Goal: Transaction & Acquisition: Purchase product/service

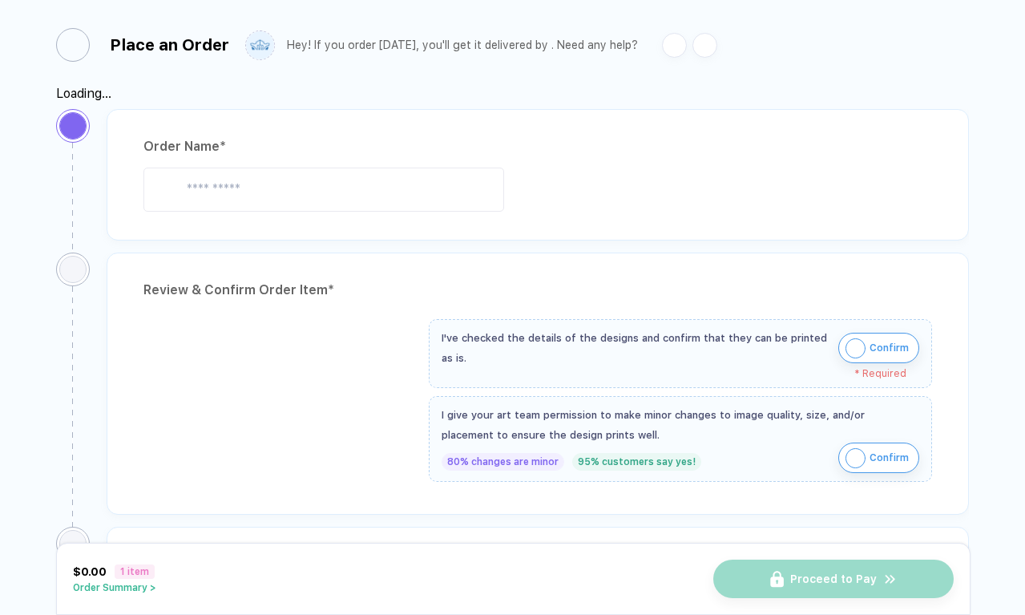
type input "**********"
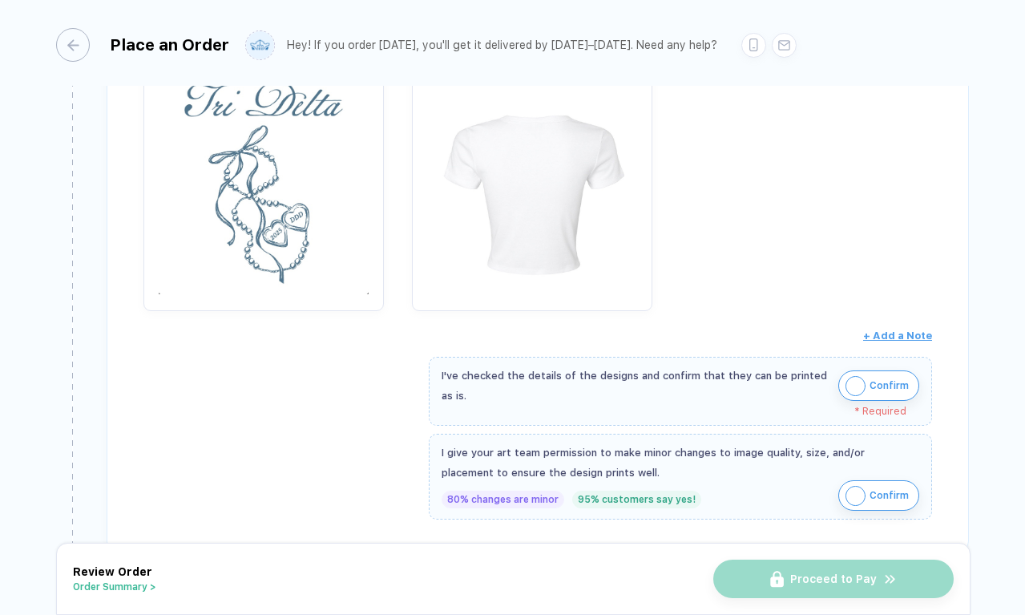
scroll to position [376, 0]
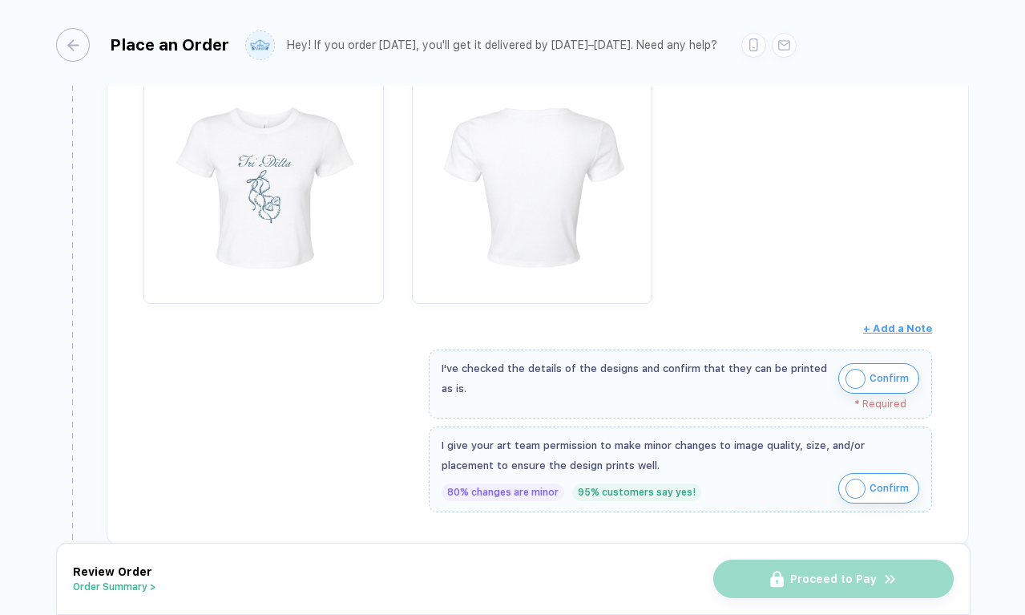
click at [862, 379] on img "button" at bounding box center [856, 379] width 20 height 20
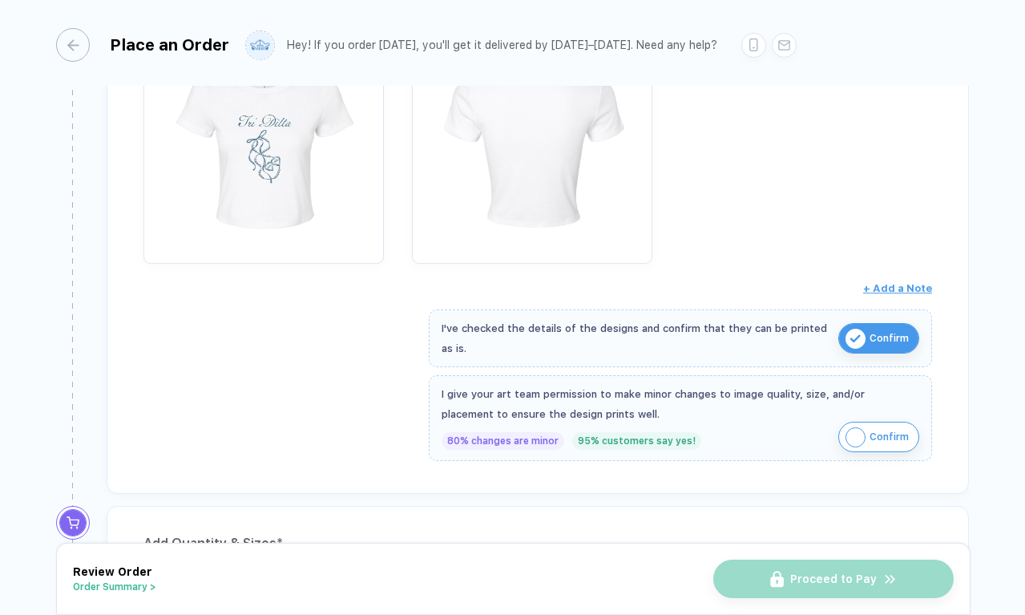
scroll to position [420, 0]
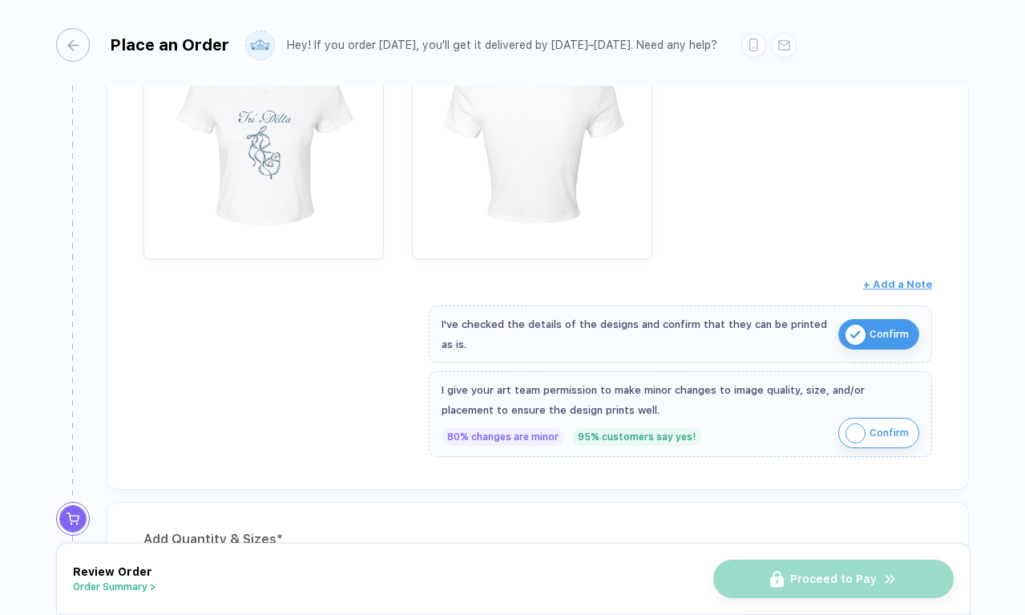
click at [854, 431] on img "button" at bounding box center [856, 433] width 20 height 20
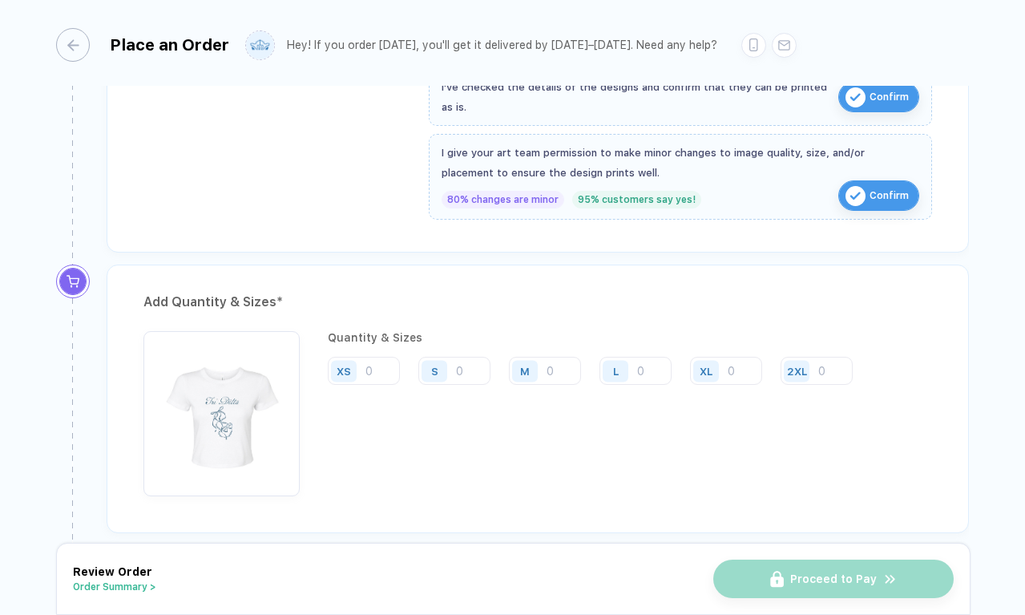
scroll to position [658, 0]
click at [375, 371] on input "number" at bounding box center [364, 370] width 72 height 28
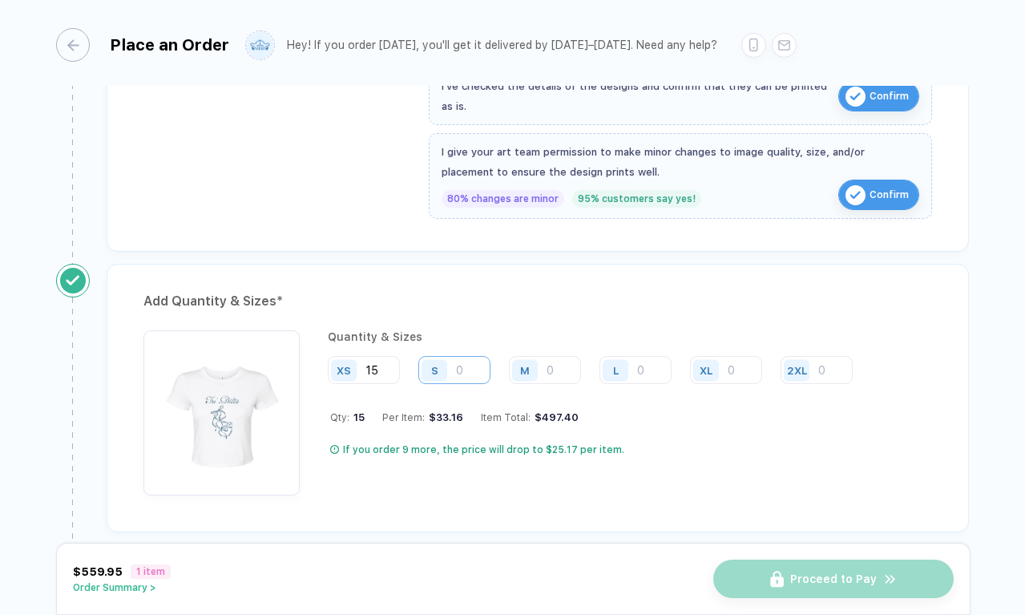
type input "15"
click at [461, 362] on input "number" at bounding box center [455, 370] width 72 height 28
click at [461, 363] on input "number" at bounding box center [455, 370] width 72 height 28
type input "25"
click at [556, 368] on input "number" at bounding box center [545, 370] width 72 height 28
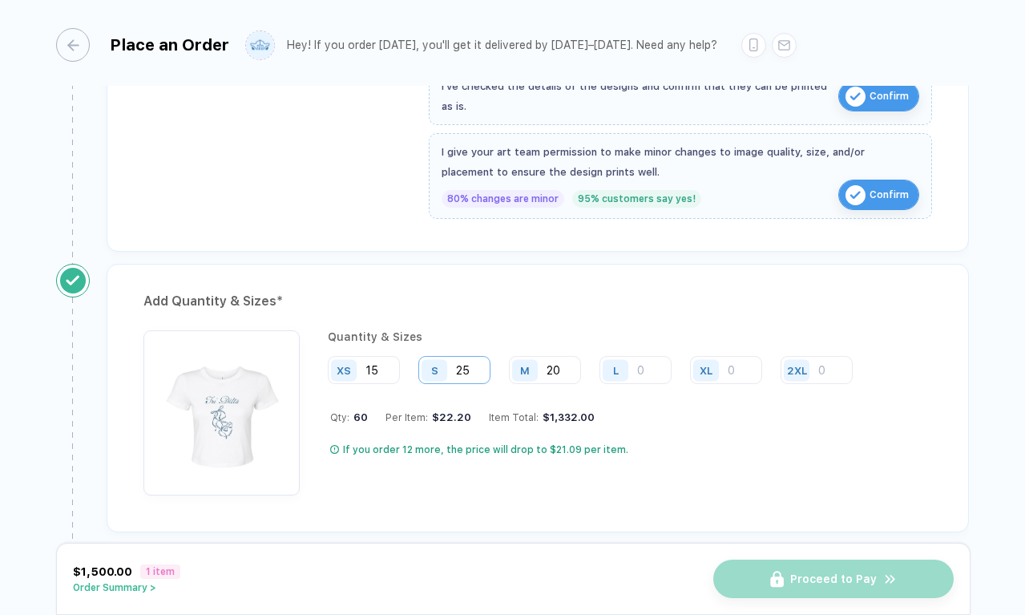
type input "20"
click at [473, 366] on input "25" at bounding box center [455, 370] width 72 height 28
type input "20"
click at [396, 370] on input "15" at bounding box center [364, 370] width 72 height 28
type input "12"
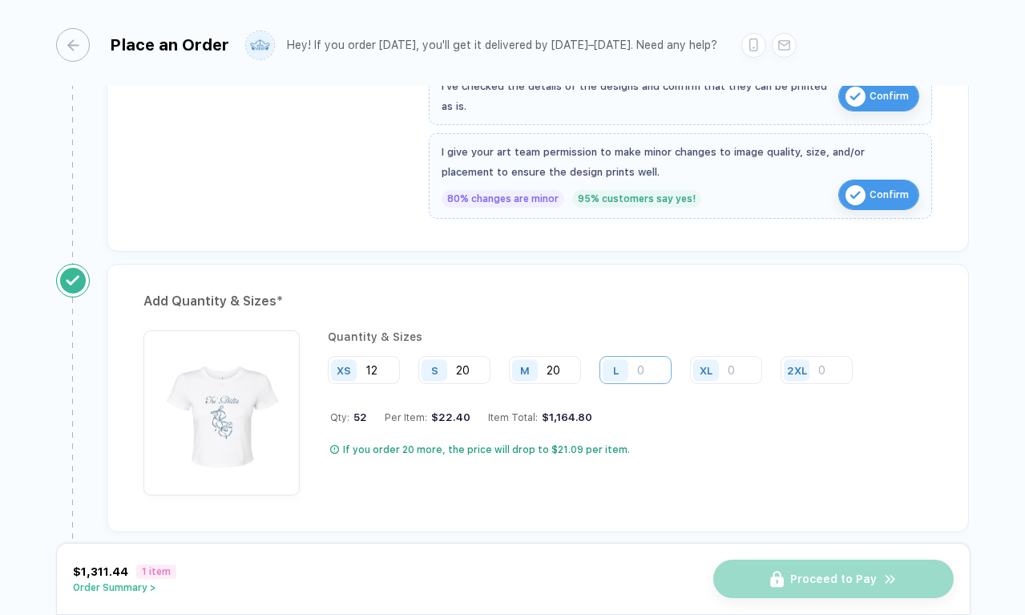
click at [647, 362] on input "number" at bounding box center [636, 370] width 72 height 28
type input "6"
click at [716, 360] on div "XL" at bounding box center [707, 370] width 26 height 22
click at [734, 362] on input "number" at bounding box center [726, 370] width 72 height 28
type input "3"
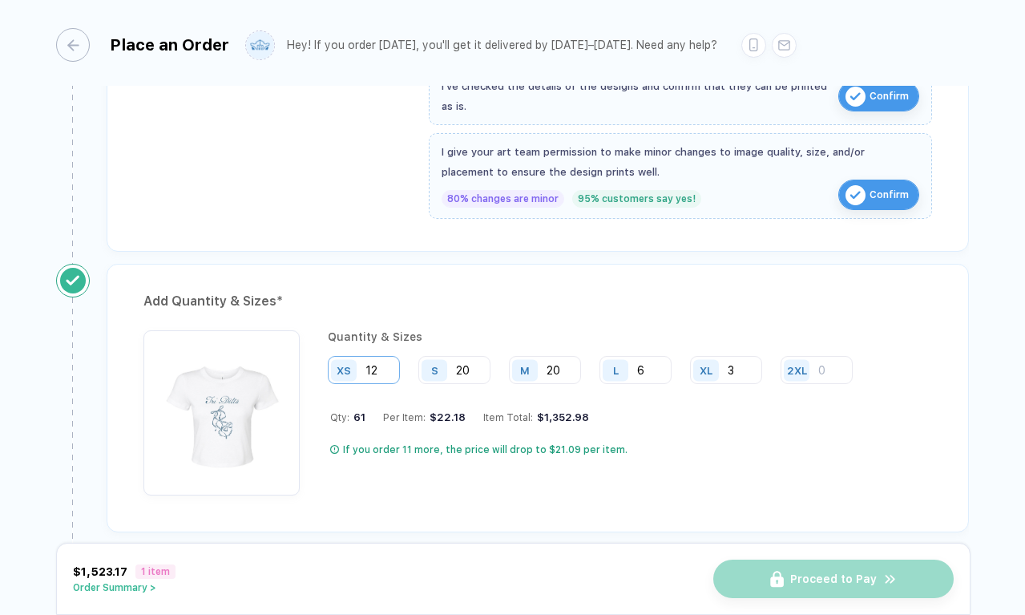
click at [388, 359] on input "12" at bounding box center [364, 370] width 72 height 28
click at [389, 366] on input "12" at bounding box center [364, 370] width 72 height 28
type input "10"
click at [469, 358] on input "20" at bounding box center [455, 370] width 72 height 28
click at [475, 361] on input "20" at bounding box center [455, 370] width 72 height 28
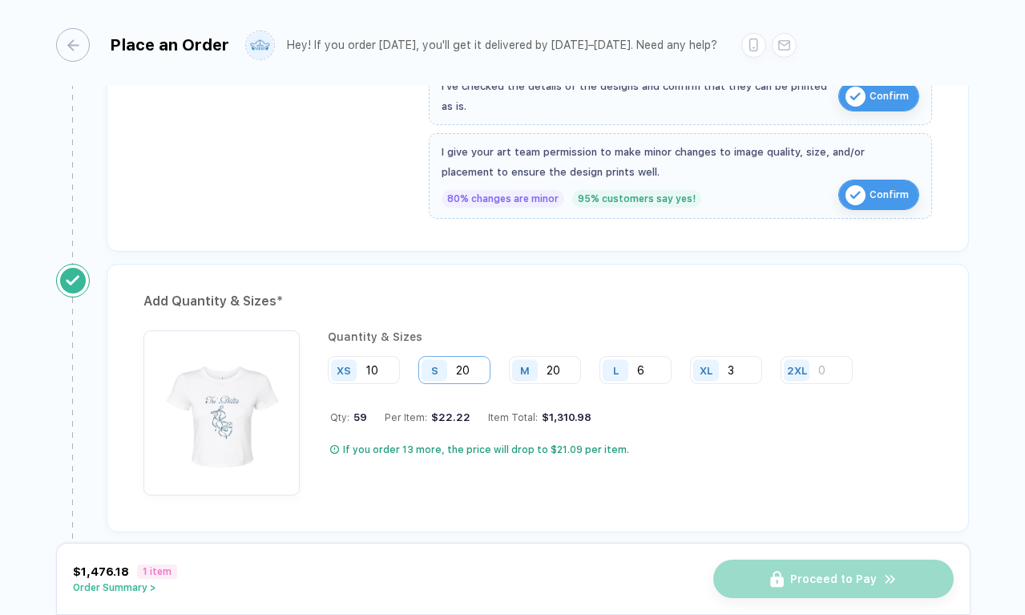
click at [475, 361] on input "20" at bounding box center [455, 370] width 72 height 28
click at [475, 363] on input "20" at bounding box center [455, 370] width 72 height 28
type input "2"
type input "18"
click at [561, 366] on input "20" at bounding box center [545, 370] width 72 height 28
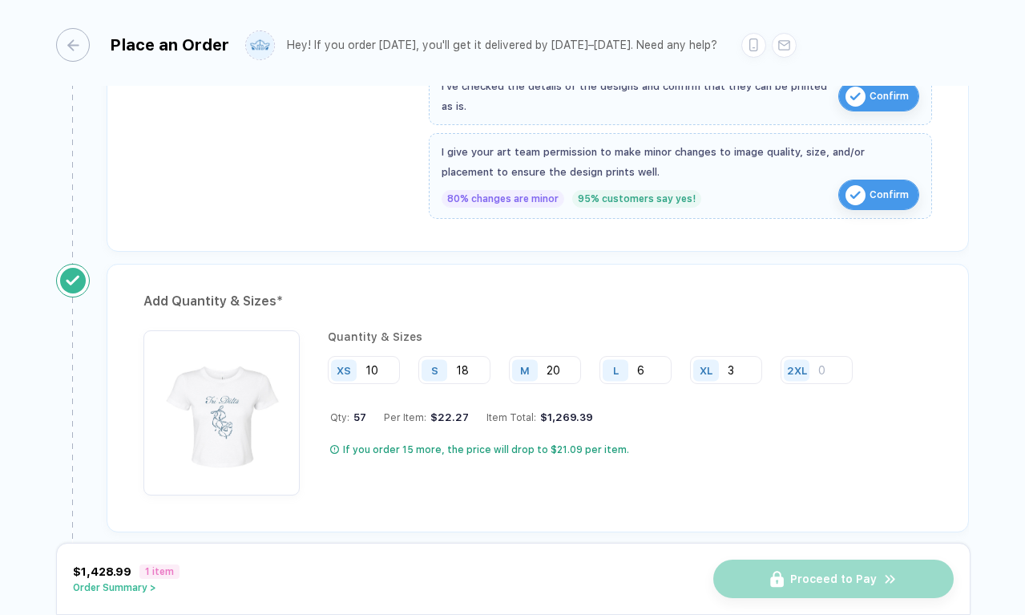
type input "2"
type input "8"
type input "18"
click at [652, 372] on input "6" at bounding box center [636, 370] width 72 height 28
type input "8"
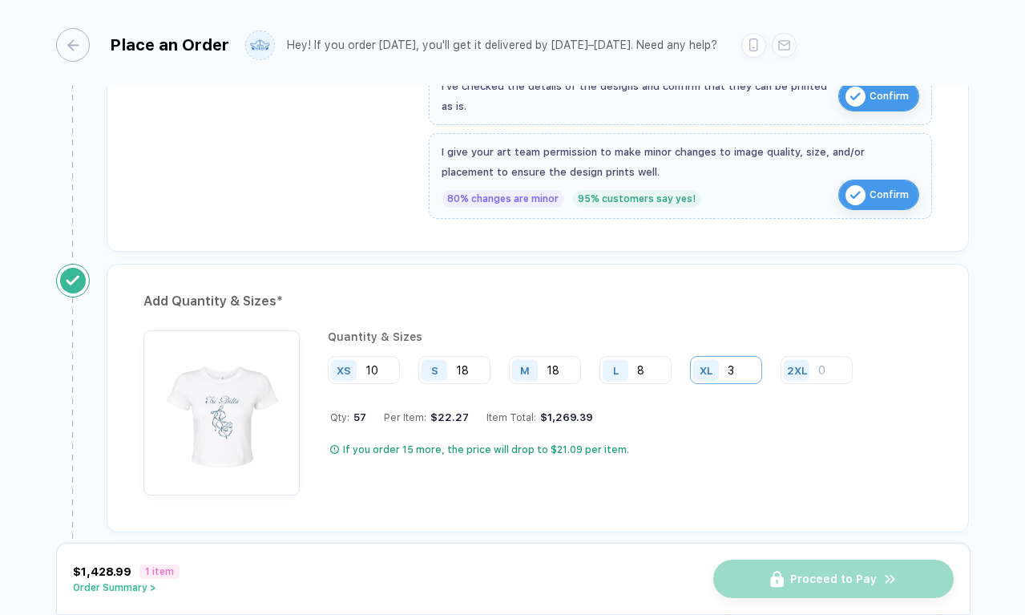
click at [737, 371] on input "3" at bounding box center [726, 370] width 72 height 28
type input "4"
click at [825, 371] on input "number" at bounding box center [817, 370] width 72 height 28
type input "1"
click at [750, 369] on input "4" at bounding box center [726, 370] width 72 height 28
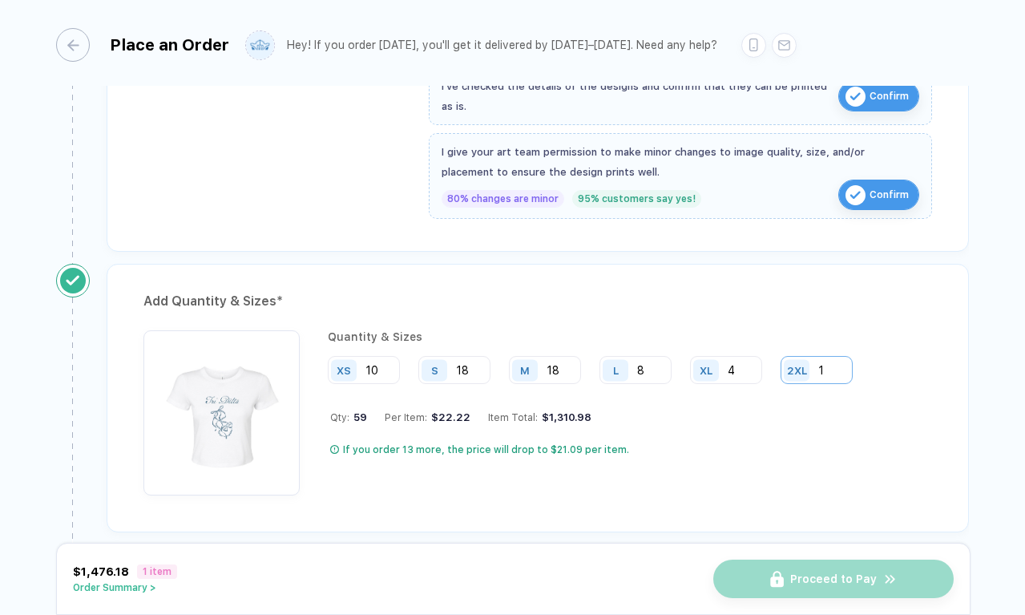
click at [827, 367] on input "1" at bounding box center [817, 370] width 72 height 28
type input "2"
click at [752, 367] on input "4" at bounding box center [726, 370] width 72 height 28
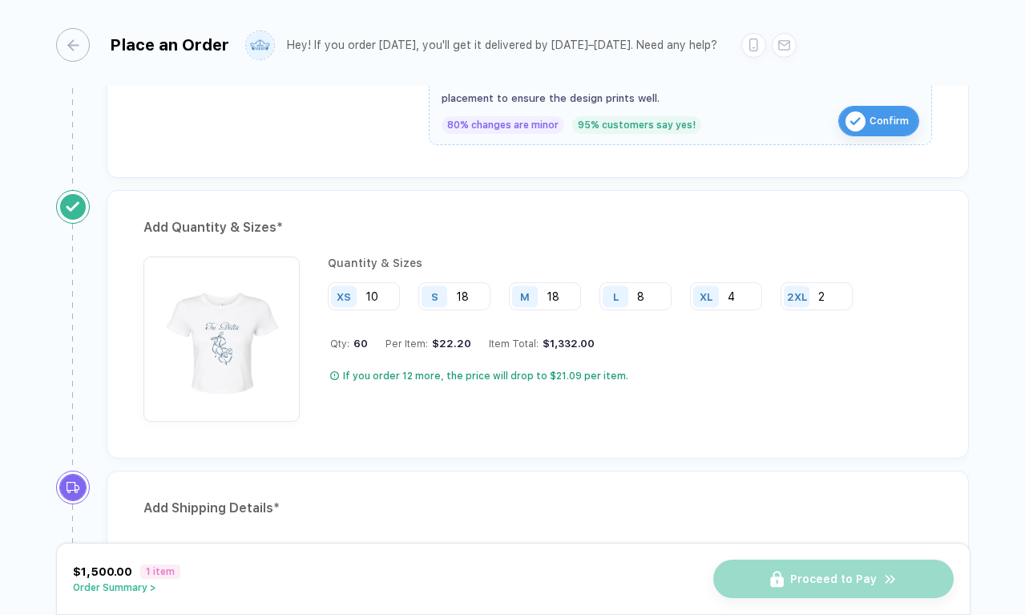
scroll to position [923, 0]
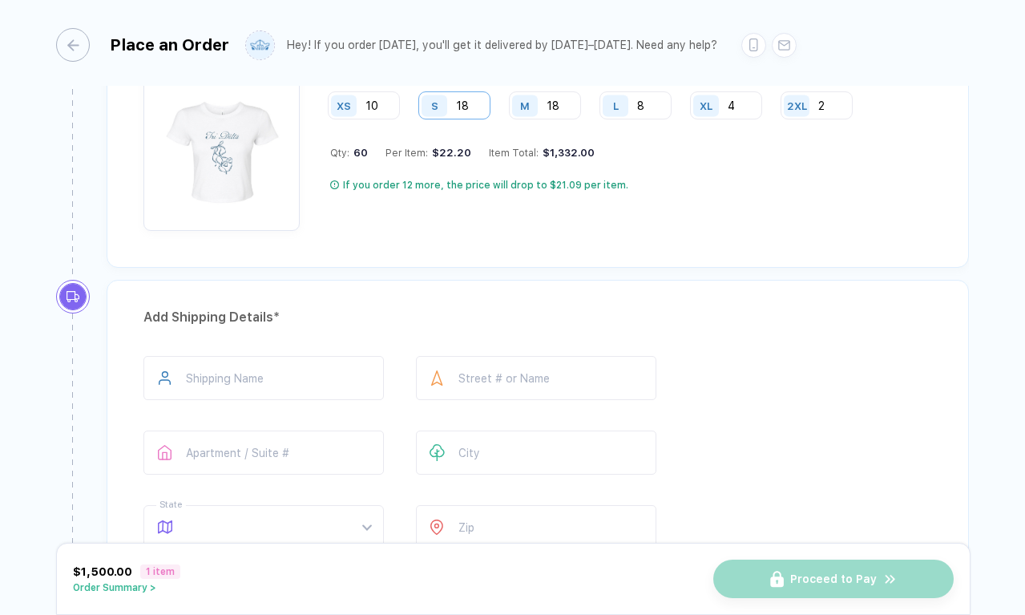
click at [473, 108] on input "18" at bounding box center [455, 105] width 72 height 28
type input "16"
click at [562, 103] on input "18" at bounding box center [545, 105] width 72 height 28
type input "16"
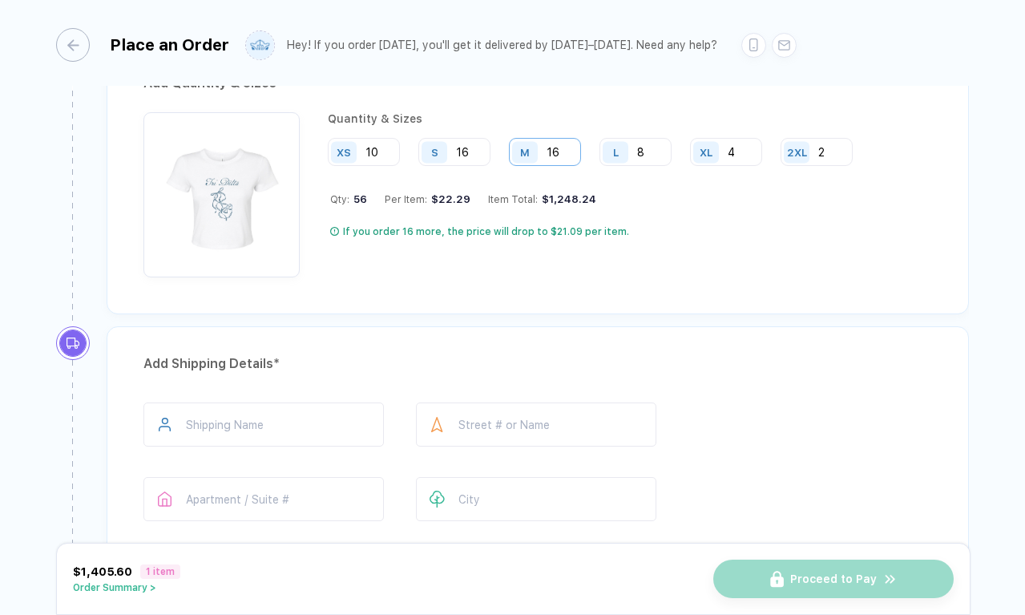
scroll to position [876, 0]
click at [666, 148] on input "8" at bounding box center [636, 153] width 72 height 28
type input "6"
click at [748, 156] on input "4" at bounding box center [726, 153] width 72 height 28
type input "3"
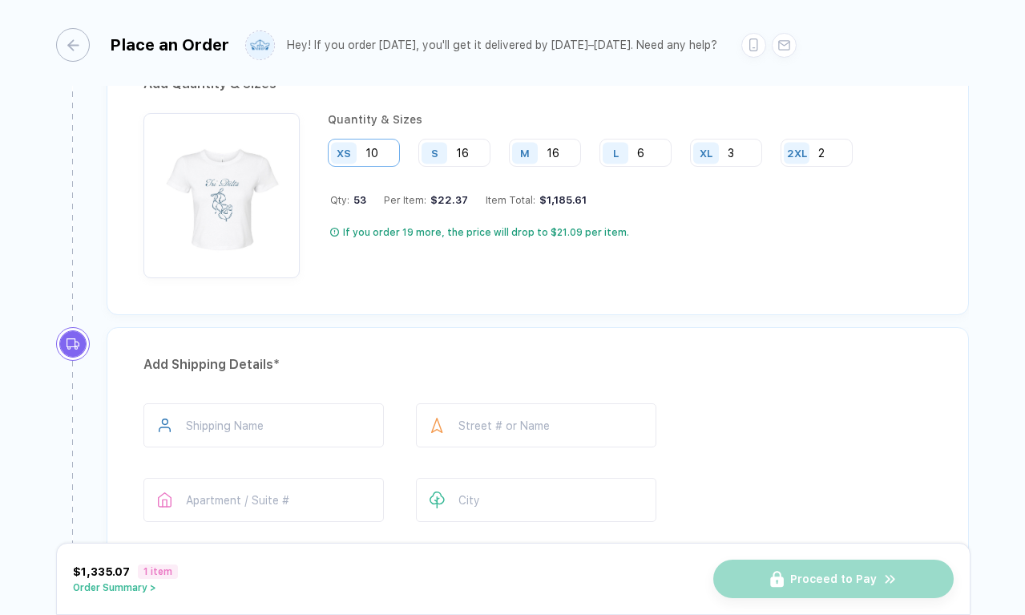
click at [394, 153] on input "10" at bounding box center [364, 153] width 72 height 28
type input "1"
type input "8"
click at [475, 154] on input "16" at bounding box center [455, 153] width 72 height 28
type input "15"
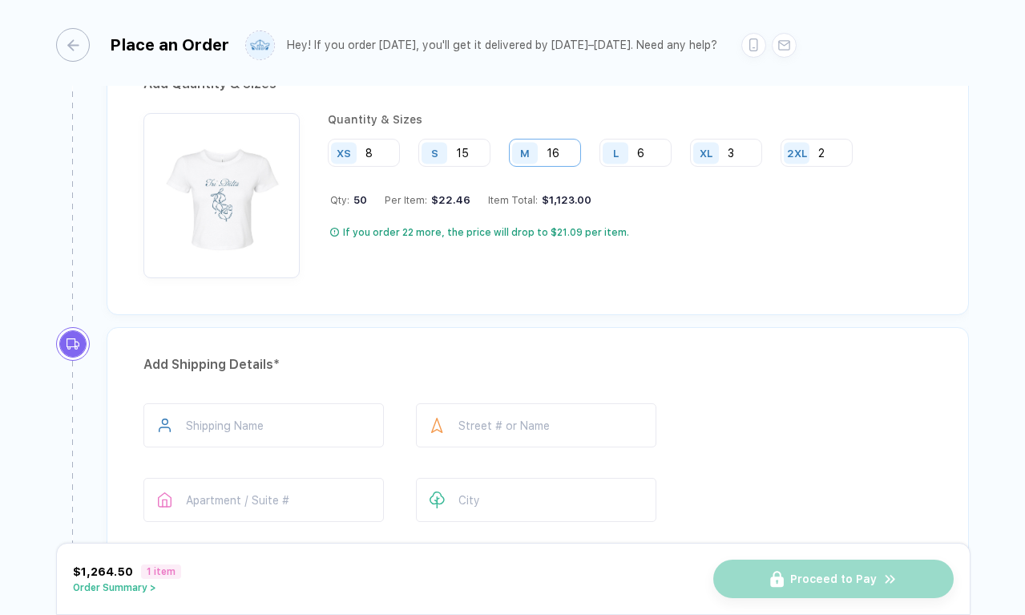
click at [568, 149] on input "16" at bounding box center [545, 153] width 72 height 28
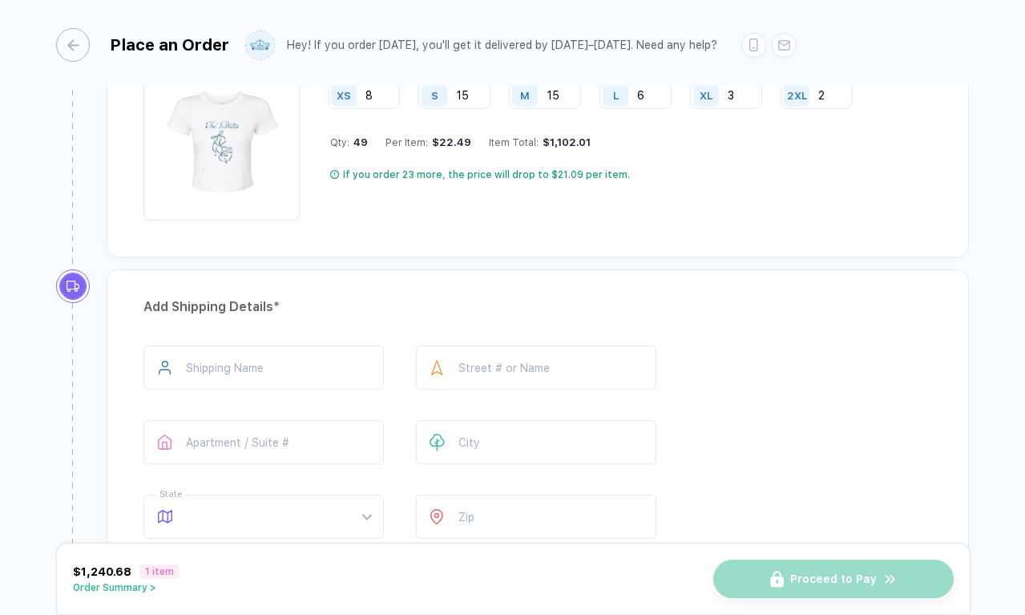
scroll to position [962, 0]
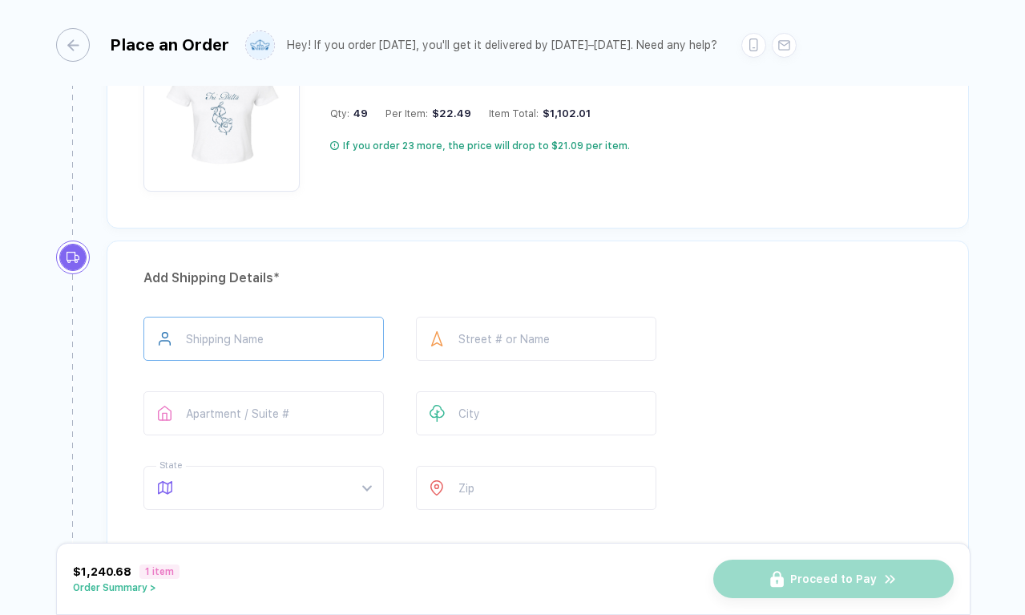
type input "15"
type input "*"
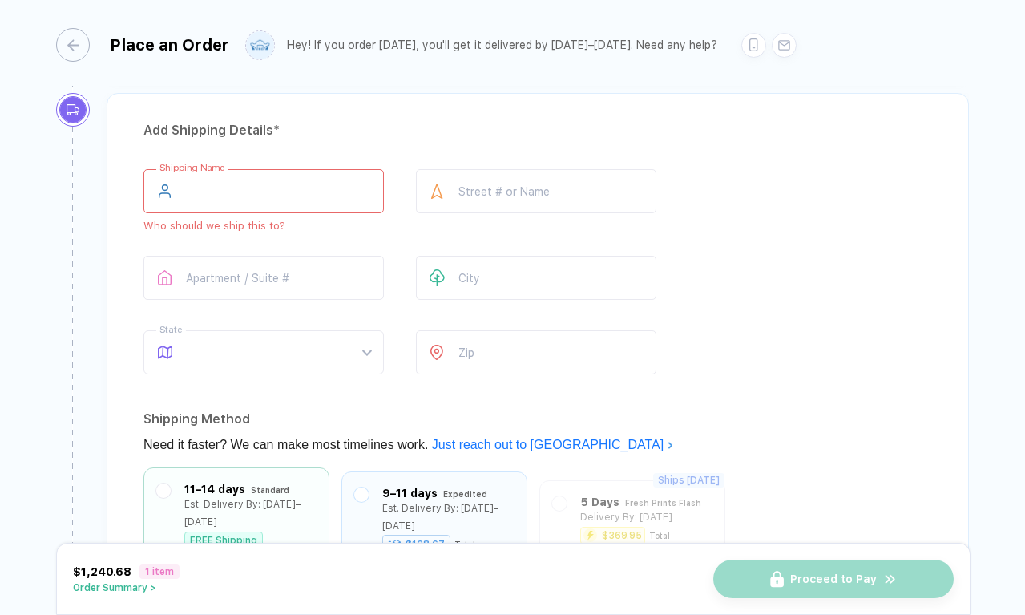
scroll to position [1305, 0]
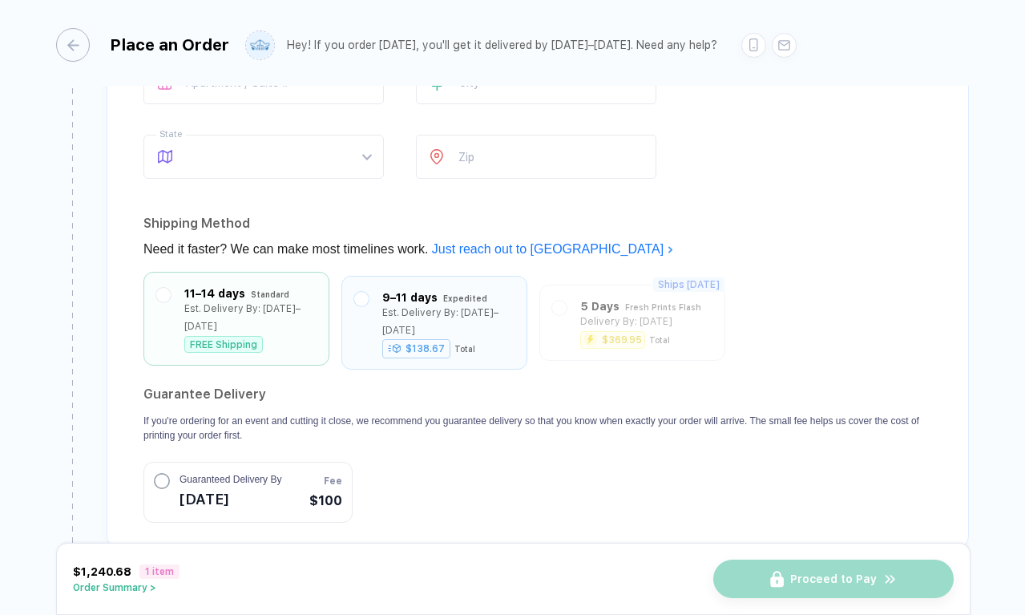
click at [315, 299] on div "11–14 days Standard Est. Delivery By: [DATE]–[DATE] FREE Shipping" at bounding box center [236, 319] width 160 height 68
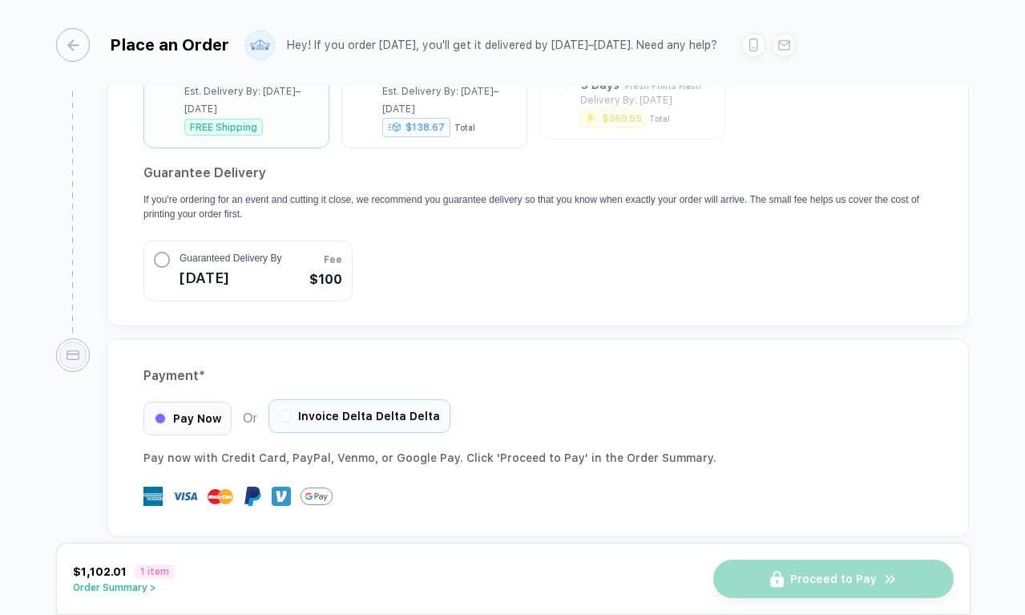
scroll to position [1526, 0]
click at [339, 411] on span "Invoice Delta Delta Delta" at bounding box center [369, 417] width 142 height 13
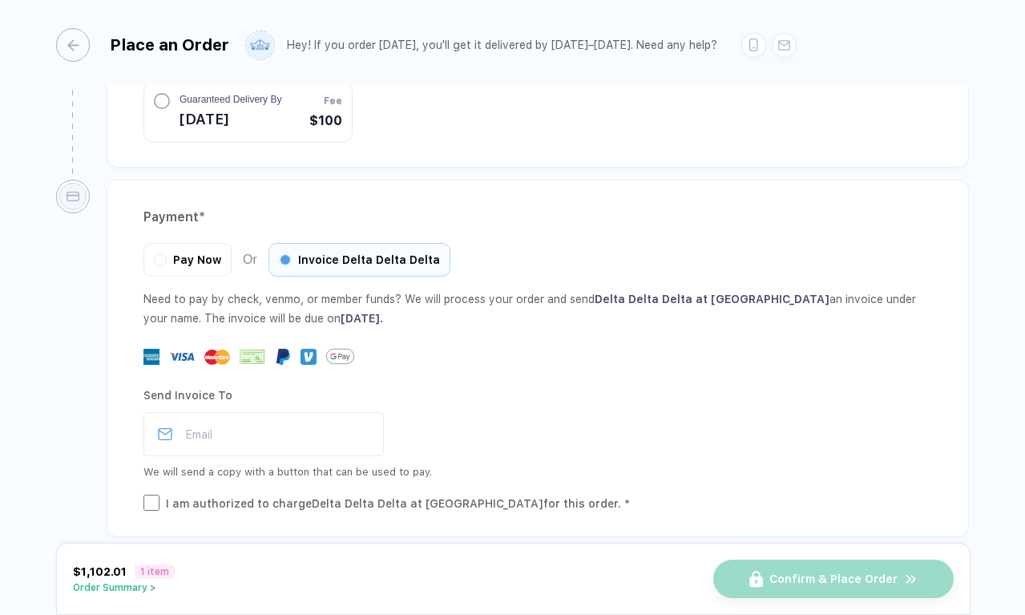
scroll to position [1685, 0]
click at [265, 429] on input "email" at bounding box center [264, 435] width 241 height 44
click at [505, 413] on div "Email" at bounding box center [538, 435] width 789 height 44
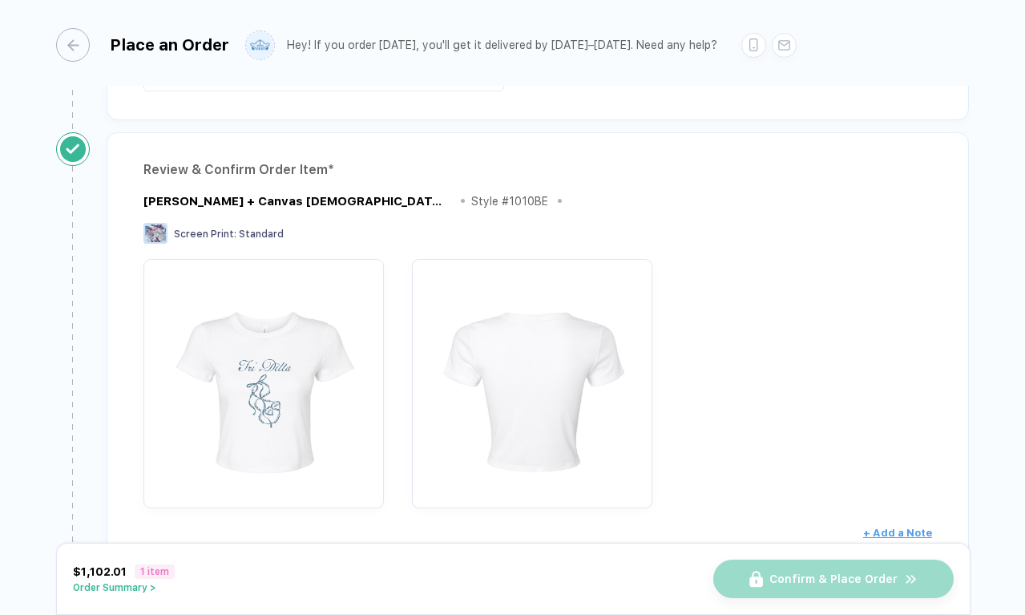
scroll to position [175, 0]
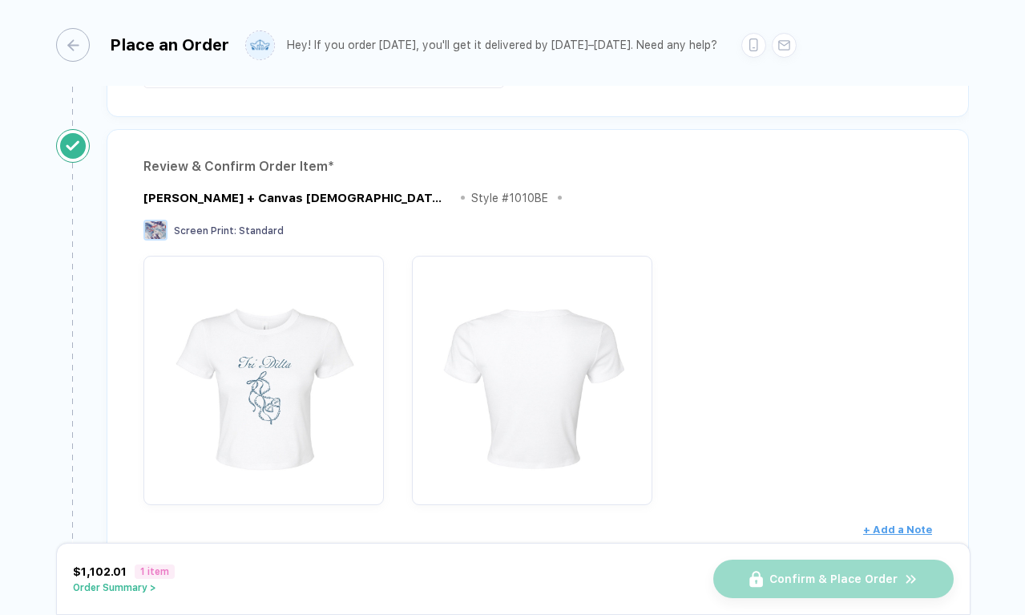
click at [489, 196] on div "Style # 1010BE" at bounding box center [509, 198] width 77 height 13
